Goal: Navigation & Orientation: Find specific page/section

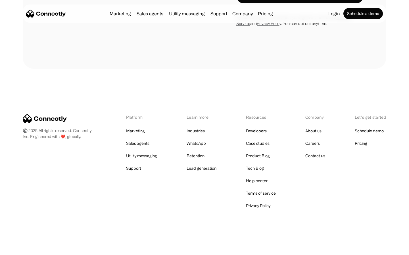
scroll to position [523, 0]
